Goal: Check status: Check status

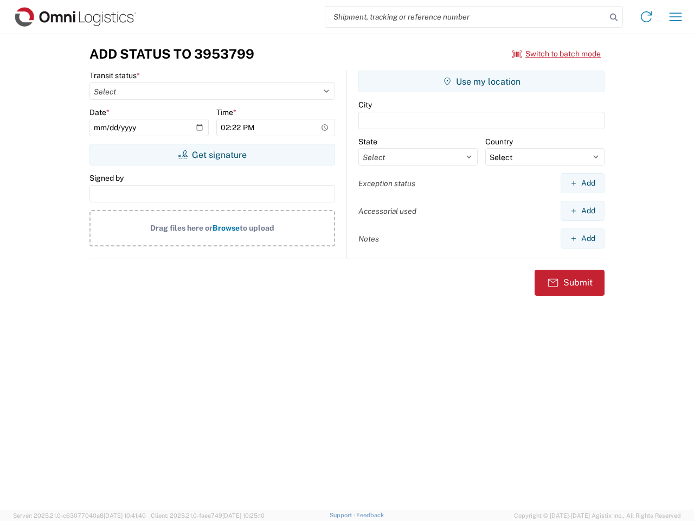
click at [466, 17] on input "search" at bounding box center [465, 17] width 281 height 21
click at [614, 17] on icon at bounding box center [613, 17] width 15 height 15
click at [647, 17] on icon at bounding box center [646, 16] width 17 height 17
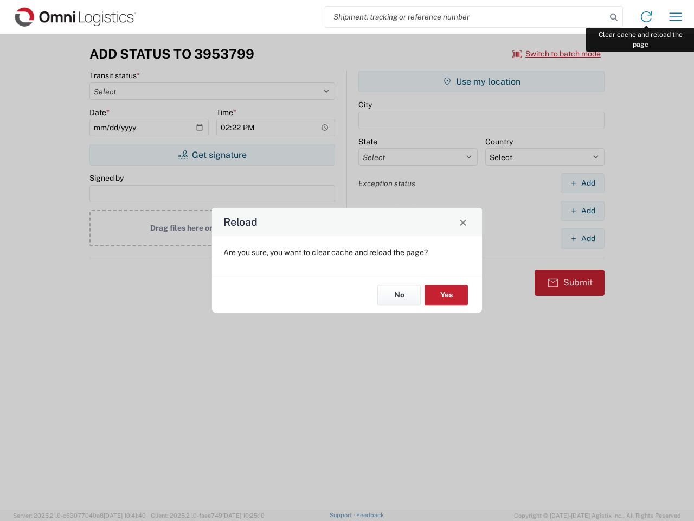
click at [676, 17] on div "Reload Are you sure, you want to clear cache and reload the page? No Yes" at bounding box center [347, 260] width 694 height 521
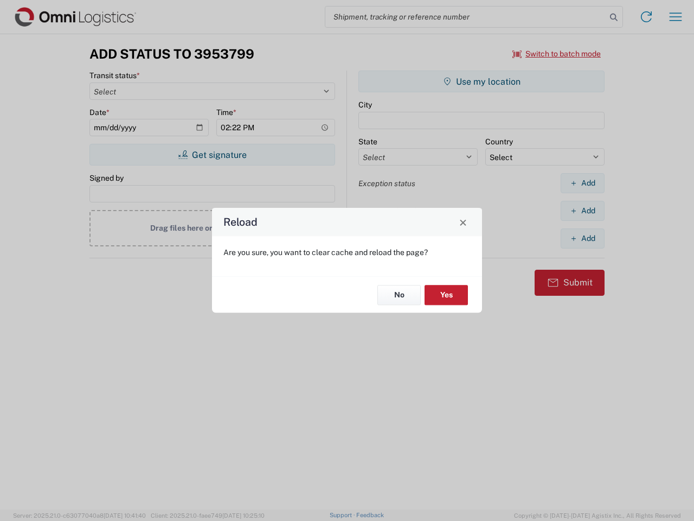
click at [557, 54] on div "Reload Are you sure, you want to clear cache and reload the page? No Yes" at bounding box center [347, 260] width 694 height 521
click at [212, 155] on div "Reload Are you sure, you want to clear cache and reload the page? No Yes" at bounding box center [347, 260] width 694 height 521
click at [482, 81] on div "Reload Are you sure, you want to clear cache and reload the page? No Yes" at bounding box center [347, 260] width 694 height 521
click at [583, 183] on div "Reload Are you sure, you want to clear cache and reload the page? No Yes" at bounding box center [347, 260] width 694 height 521
click at [583, 210] on div "Reload Are you sure, you want to clear cache and reload the page? No Yes" at bounding box center [347, 260] width 694 height 521
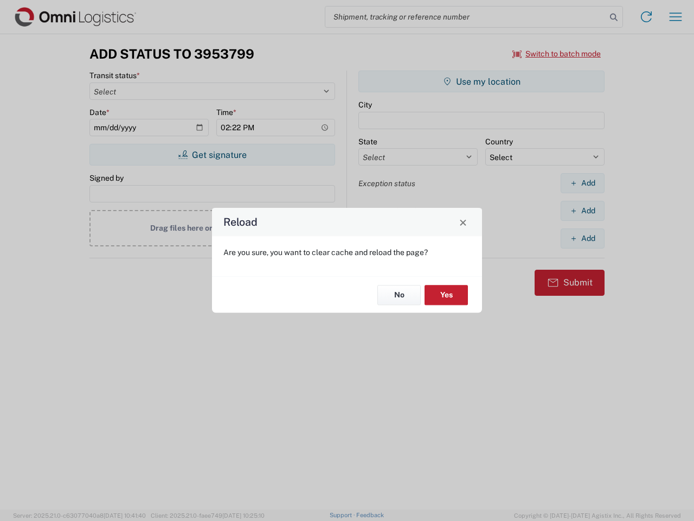
click at [583, 238] on div "Reload Are you sure, you want to clear cache and reload the page? No Yes" at bounding box center [347, 260] width 694 height 521
